Goal: Task Accomplishment & Management: Manage account settings

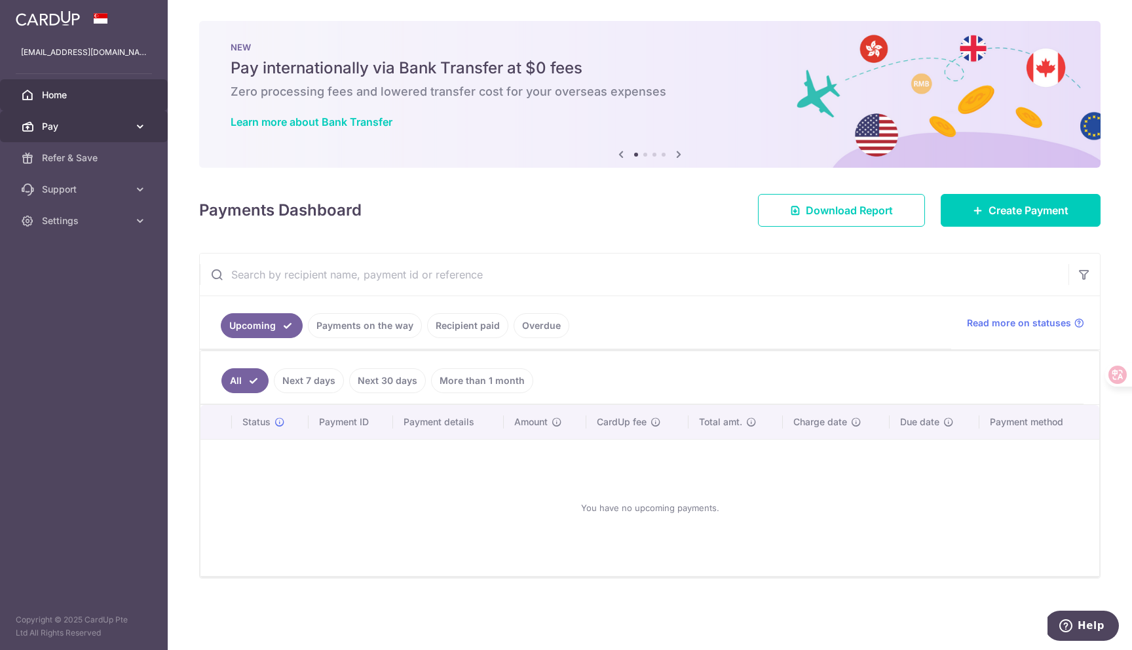
click at [88, 131] on span "Pay" at bounding box center [85, 126] width 86 height 13
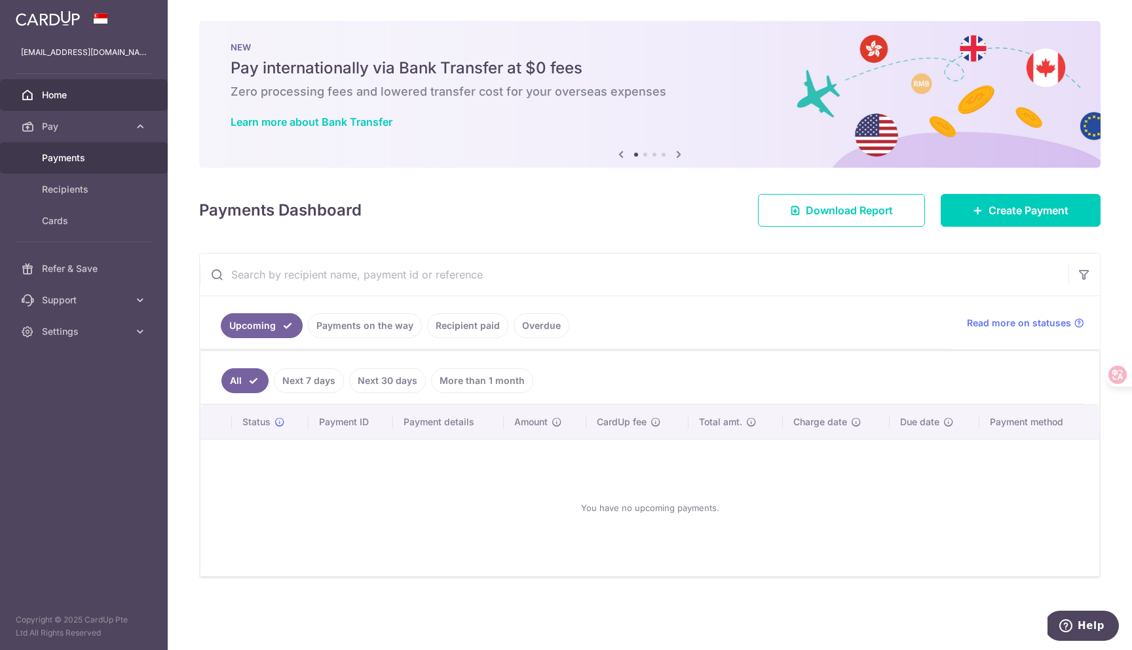
click at [82, 157] on span "Payments" at bounding box center [85, 157] width 86 height 13
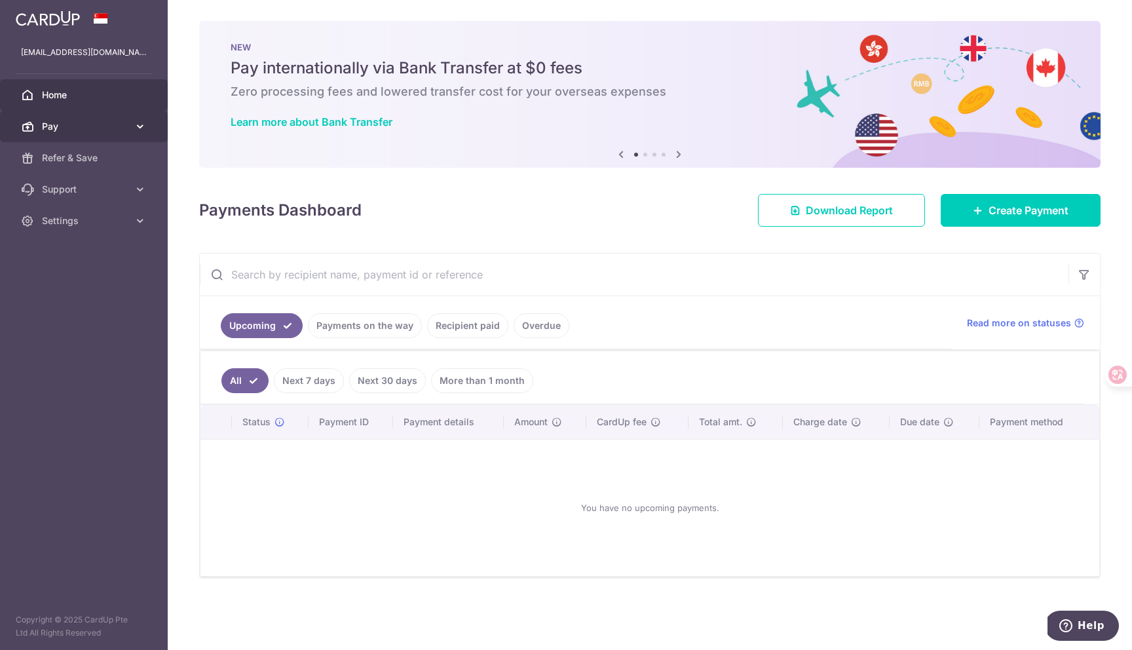
click at [67, 128] on span "Pay" at bounding box center [85, 126] width 86 height 13
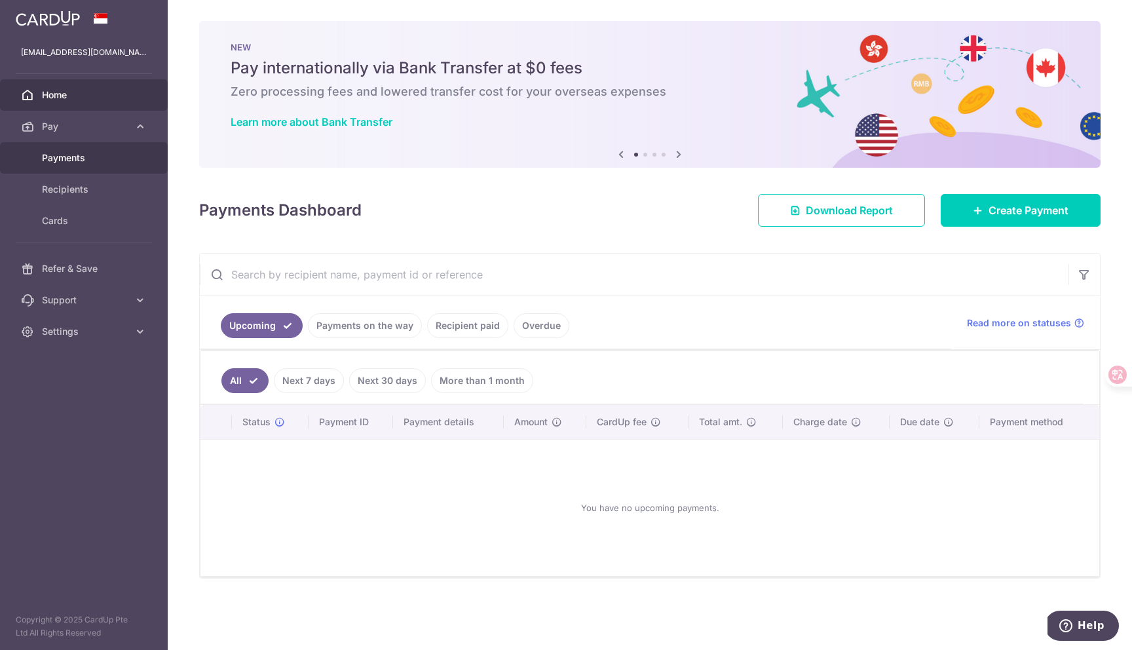
click at [67, 162] on span "Payments" at bounding box center [85, 157] width 86 height 13
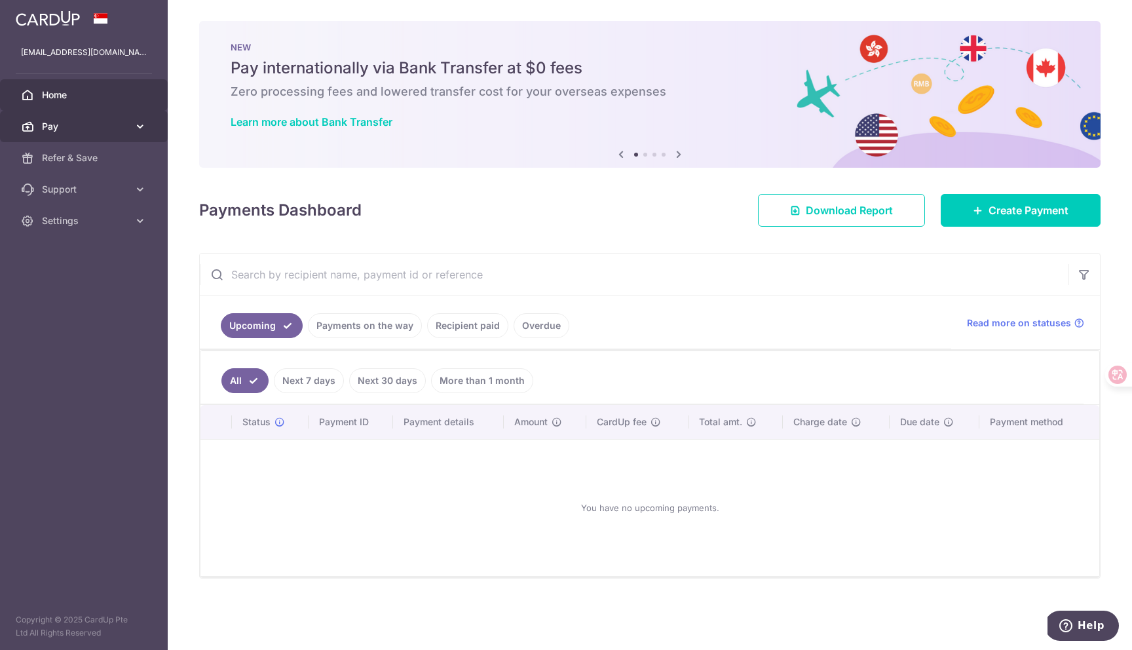
click at [69, 123] on span "Pay" at bounding box center [85, 126] width 86 height 13
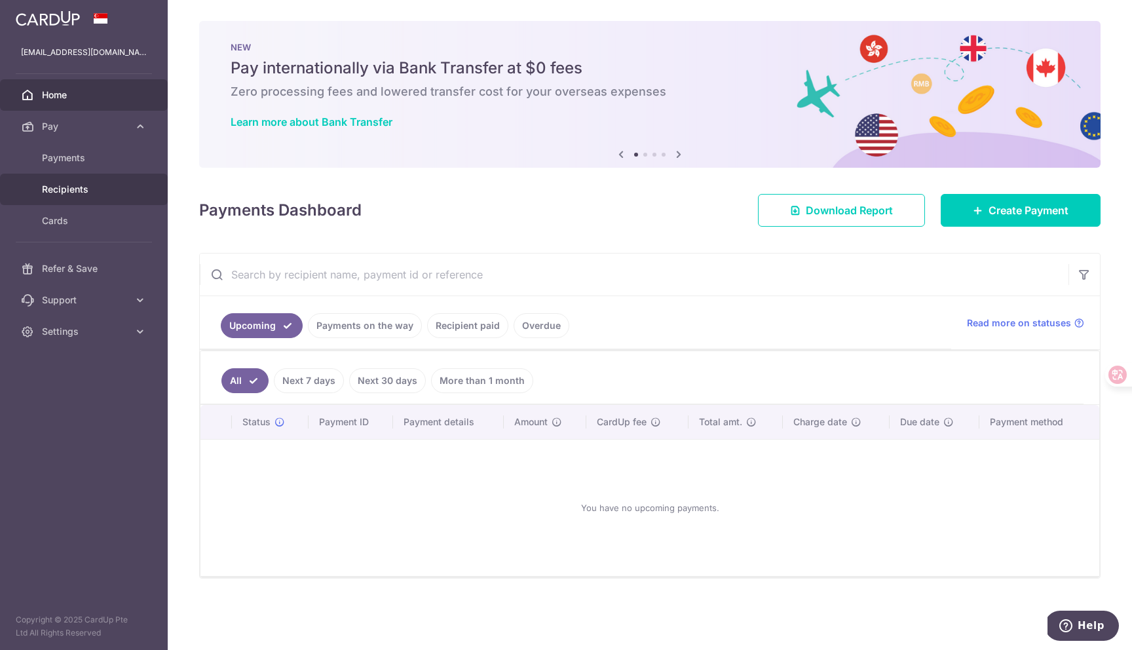
click at [70, 189] on span "Recipients" at bounding box center [85, 189] width 86 height 13
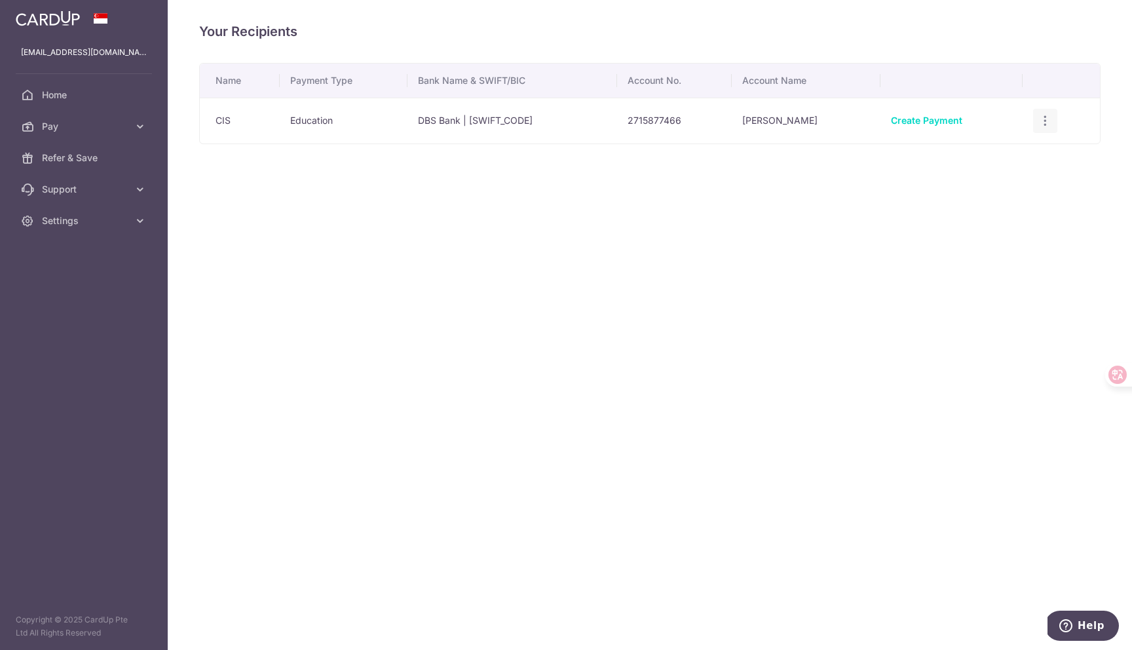
click at [1048, 123] on icon "button" at bounding box center [1045, 121] width 14 height 14
click at [79, 195] on span "Support" at bounding box center [85, 189] width 86 height 13
click at [89, 295] on span "Settings" at bounding box center [85, 300] width 86 height 13
click at [60, 331] on span "Account" at bounding box center [85, 331] width 86 height 13
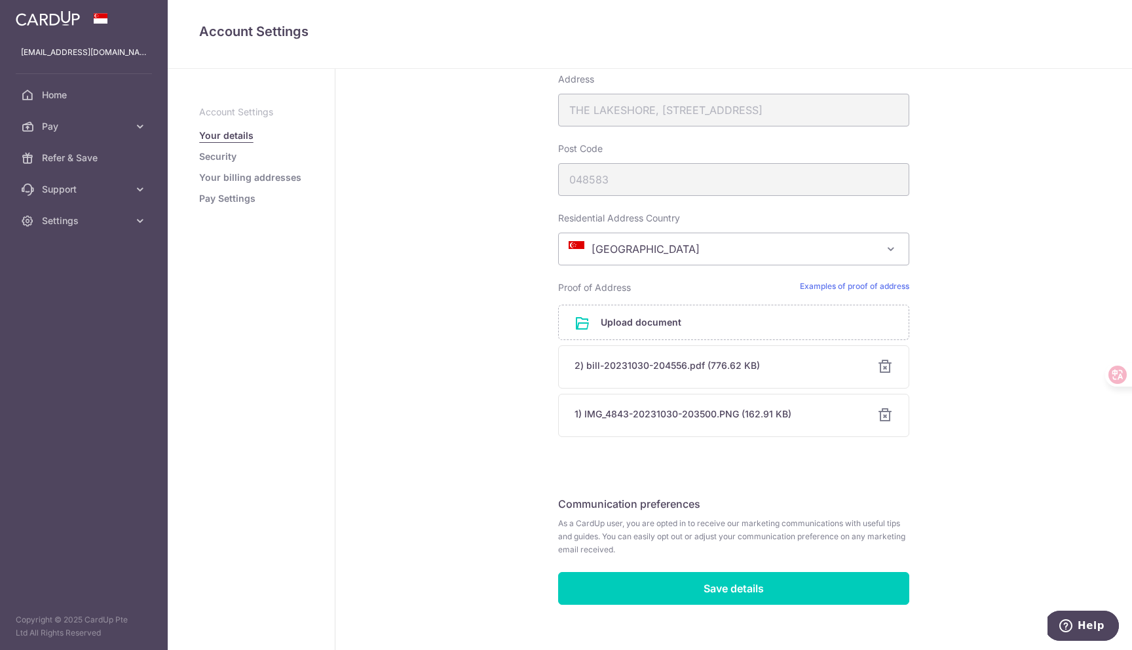
scroll to position [740, 0]
